Goal: Information Seeking & Learning: Learn about a topic

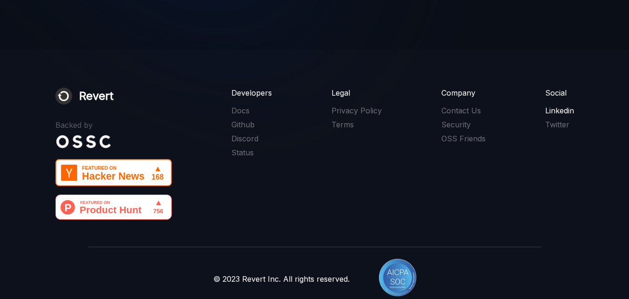
scroll to position [2007, 0]
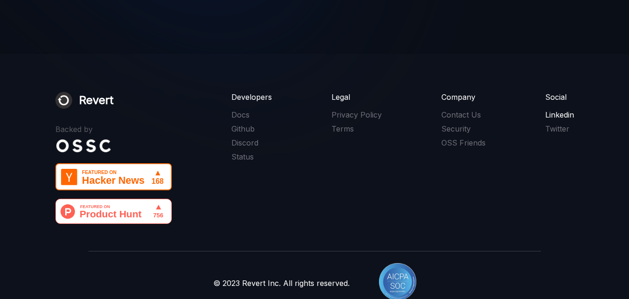
click at [551, 109] on link "Linkedin" at bounding box center [559, 114] width 29 height 10
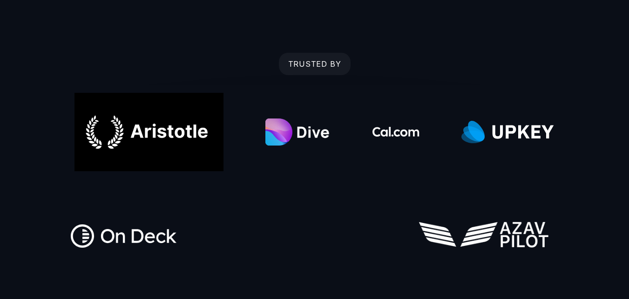
scroll to position [0, 0]
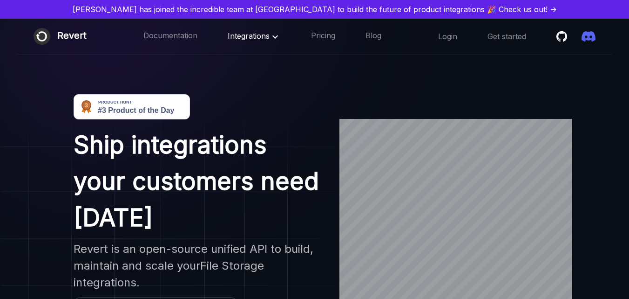
click at [276, 35] on icon at bounding box center [275, 36] width 11 height 11
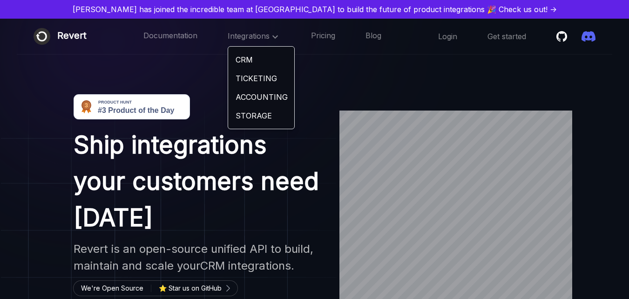
click at [190, 146] on h1 "Ship integrations your customers need [DATE]" at bounding box center [198, 181] width 249 height 109
click at [135, 240] on h2 "Revert is an open-source unified API to build, maintain and scale your Ticketin…" at bounding box center [198, 257] width 249 height 34
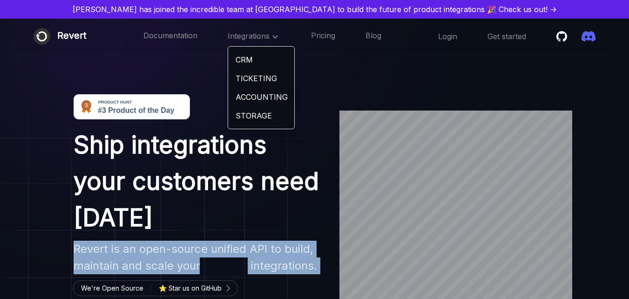
click at [135, 240] on h2 "Revert is an open-source unified API to build, maintain and scale your Ticketin…" at bounding box center [198, 257] width 249 height 34
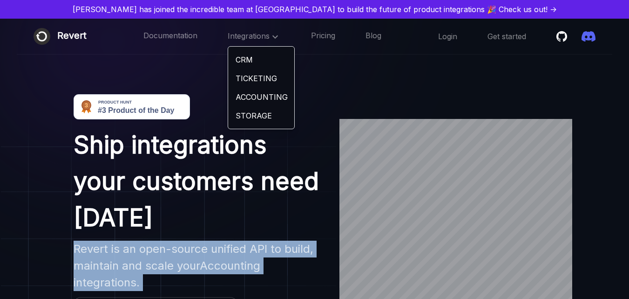
click at [52, 138] on img at bounding box center [168, 242] width 335 height 246
click at [50, 133] on img at bounding box center [168, 242] width 335 height 246
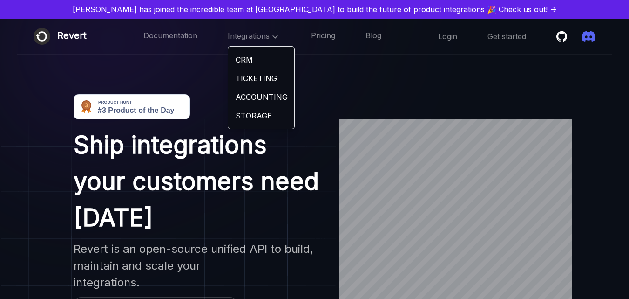
click at [77, 137] on h1 "Ship integrations your customers need [DATE]" at bounding box center [198, 181] width 249 height 109
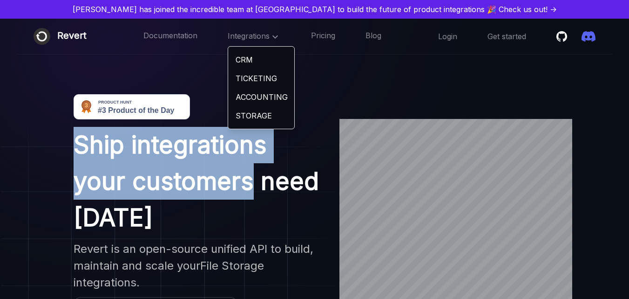
drag, startPoint x: 77, startPoint y: 138, endPoint x: 177, endPoint y: 197, distance: 116.1
click at [177, 197] on h1 "Ship integrations your customers need [DATE]" at bounding box center [198, 181] width 249 height 109
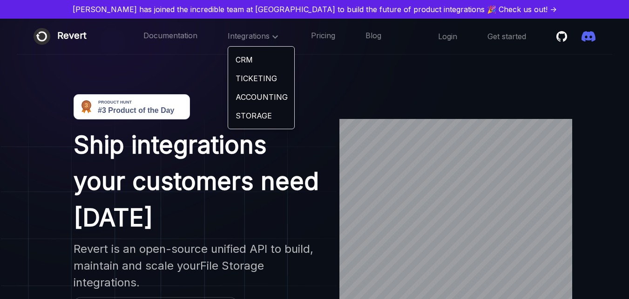
click at [176, 240] on h2 "Revert is an open-source unified API to build, maintain and scale your File Sto…" at bounding box center [198, 265] width 249 height 50
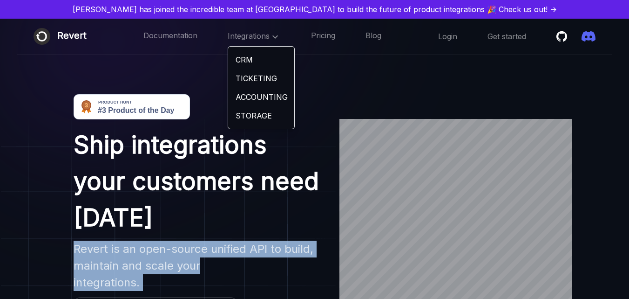
click at [176, 240] on h2 "Revert is an open-source unified API to build, maintain and scale your File Sto…" at bounding box center [198, 265] width 249 height 50
copy h2 "Revert is an open-source unified API to build, maintain and scale your File Sto…"
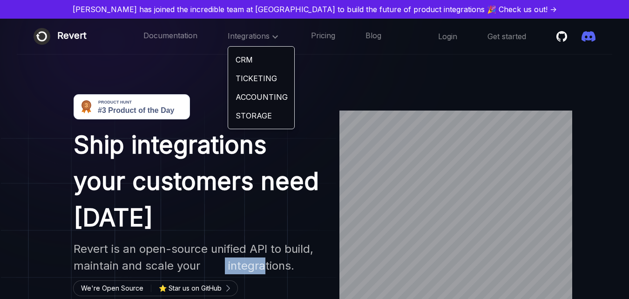
drag, startPoint x: 213, startPoint y: 233, endPoint x: 290, endPoint y: 231, distance: 76.4
click at [290, 240] on h2 "Revert is an open-source unified API to build, maintain and scale your CRM inte…" at bounding box center [198, 257] width 249 height 34
copy h2 "CRM integra"
click at [317, 240] on h2 "Revert is an open-source unified API to build, maintain and scale your Ticketin…" at bounding box center [198, 257] width 249 height 34
